Goal: Information Seeking & Learning: Learn about a topic

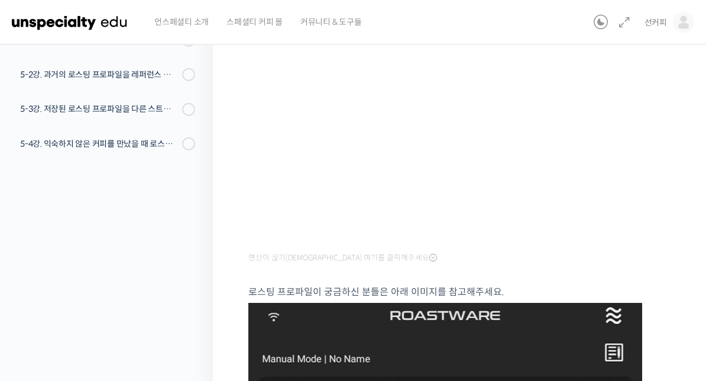
scroll to position [124, 0]
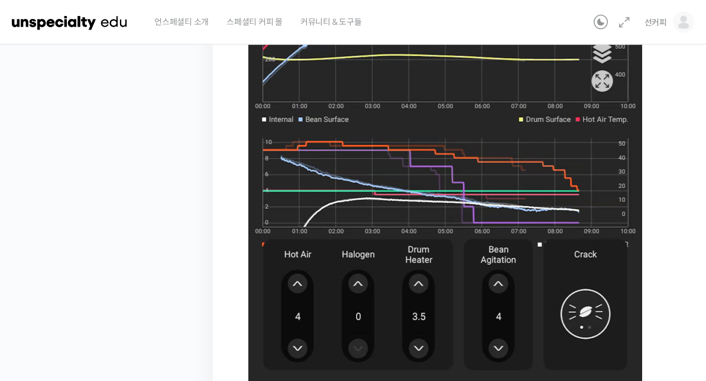
scroll to position [850, 0]
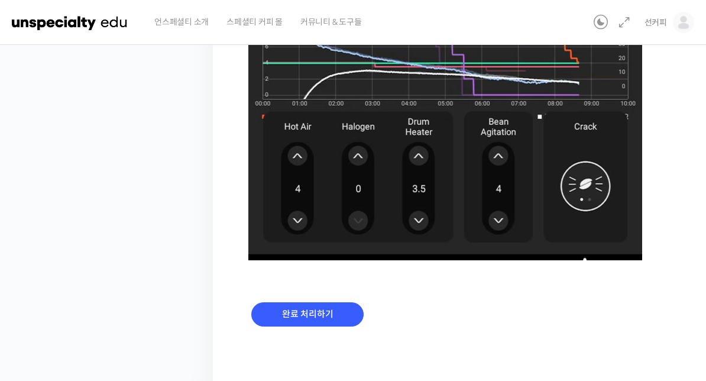
click at [286, 315] on input "완료 처리하기" at bounding box center [307, 314] width 112 height 24
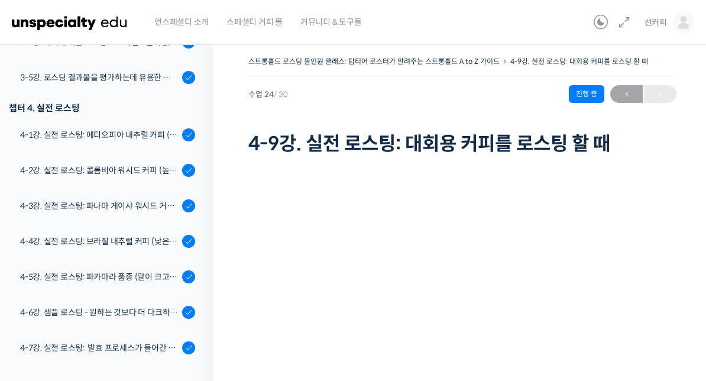
scroll to position [710, 0]
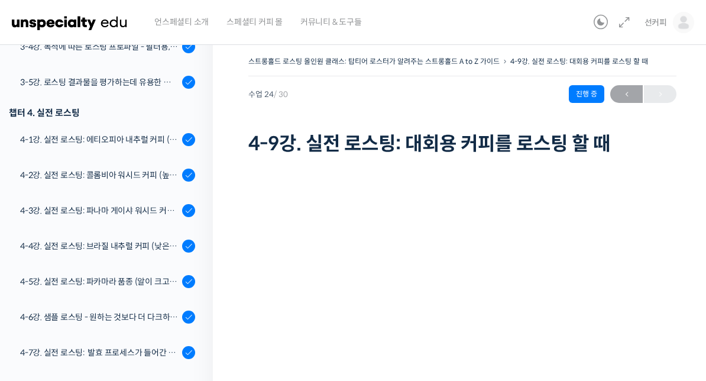
click at [56, 136] on div "4-1강. 실전 로스팅: 에티오피아 내추럴 커피 (당분이 많이 포함되어 있고 색이 고르지 않은 경우)" at bounding box center [99, 139] width 158 height 13
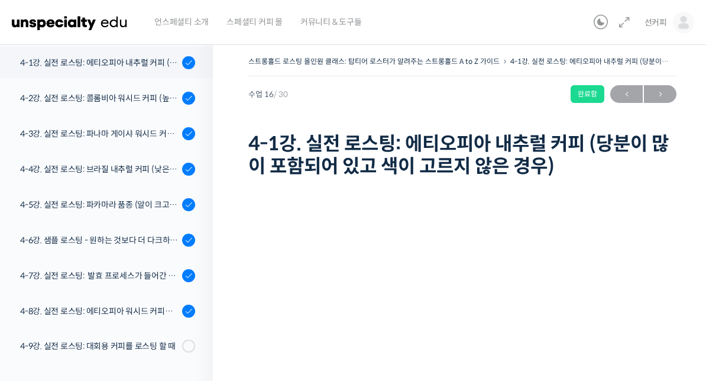
click at [158, 163] on div "4-4강. 실전 로스팅: 브라질 내추럴 커피 (낮은 고도에서 재배되어 당분과 밀도가 낮은 경우)" at bounding box center [99, 169] width 158 height 13
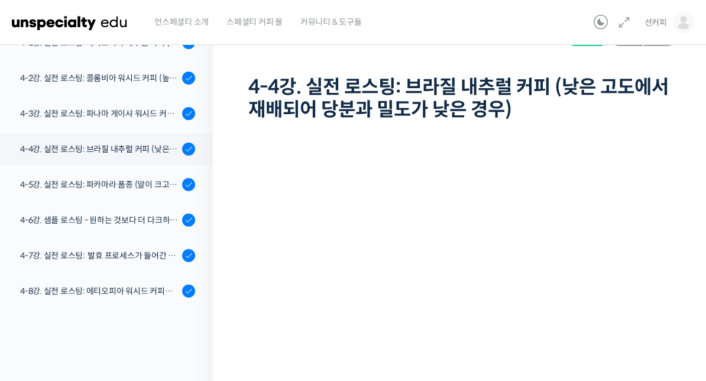
scroll to position [778, 0]
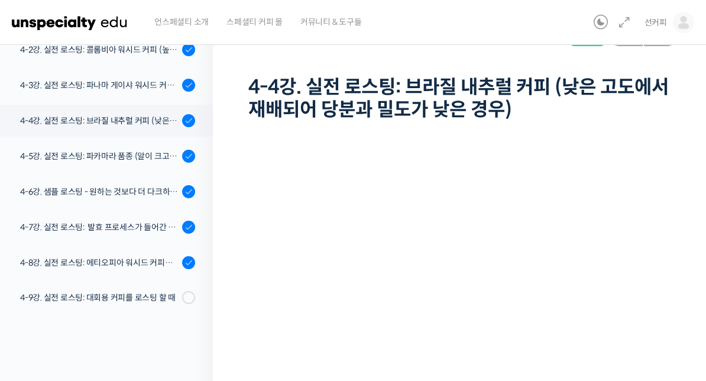
click at [154, 153] on div "4-5강. 실전 로스팅: 파카마라 품종 (알이 크고 산지에서 건조가 고르게 되기 힘든 경우)" at bounding box center [99, 156] width 158 height 13
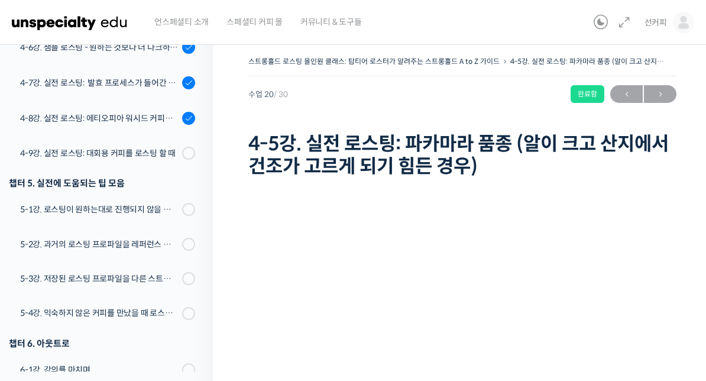
scroll to position [979, 0]
click at [183, 157] on div at bounding box center [188, 153] width 13 height 13
click at [83, 145] on link "4-9강. 실전 로스팅: 대회용 커피를 로스팅 할 때" at bounding box center [103, 153] width 219 height 31
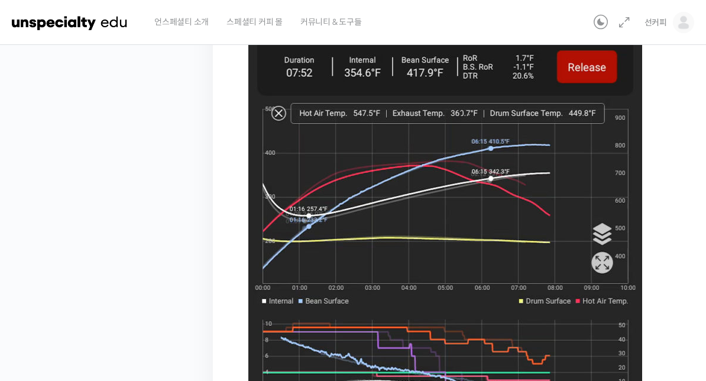
scroll to position [518, 0]
